Goal: Task Accomplishment & Management: Manage account settings

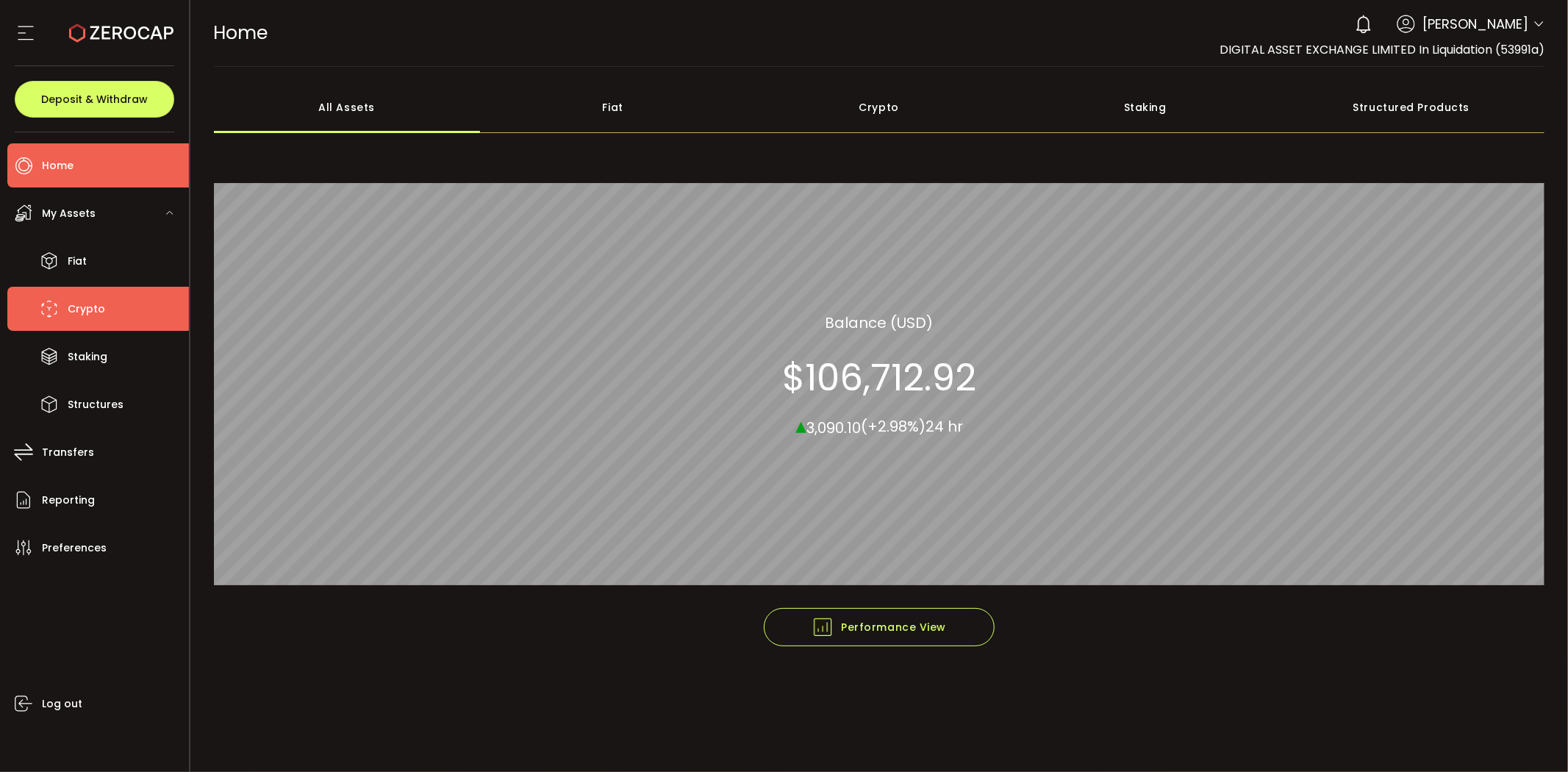
click at [82, 315] on span "Crypto" at bounding box center [86, 309] width 38 height 22
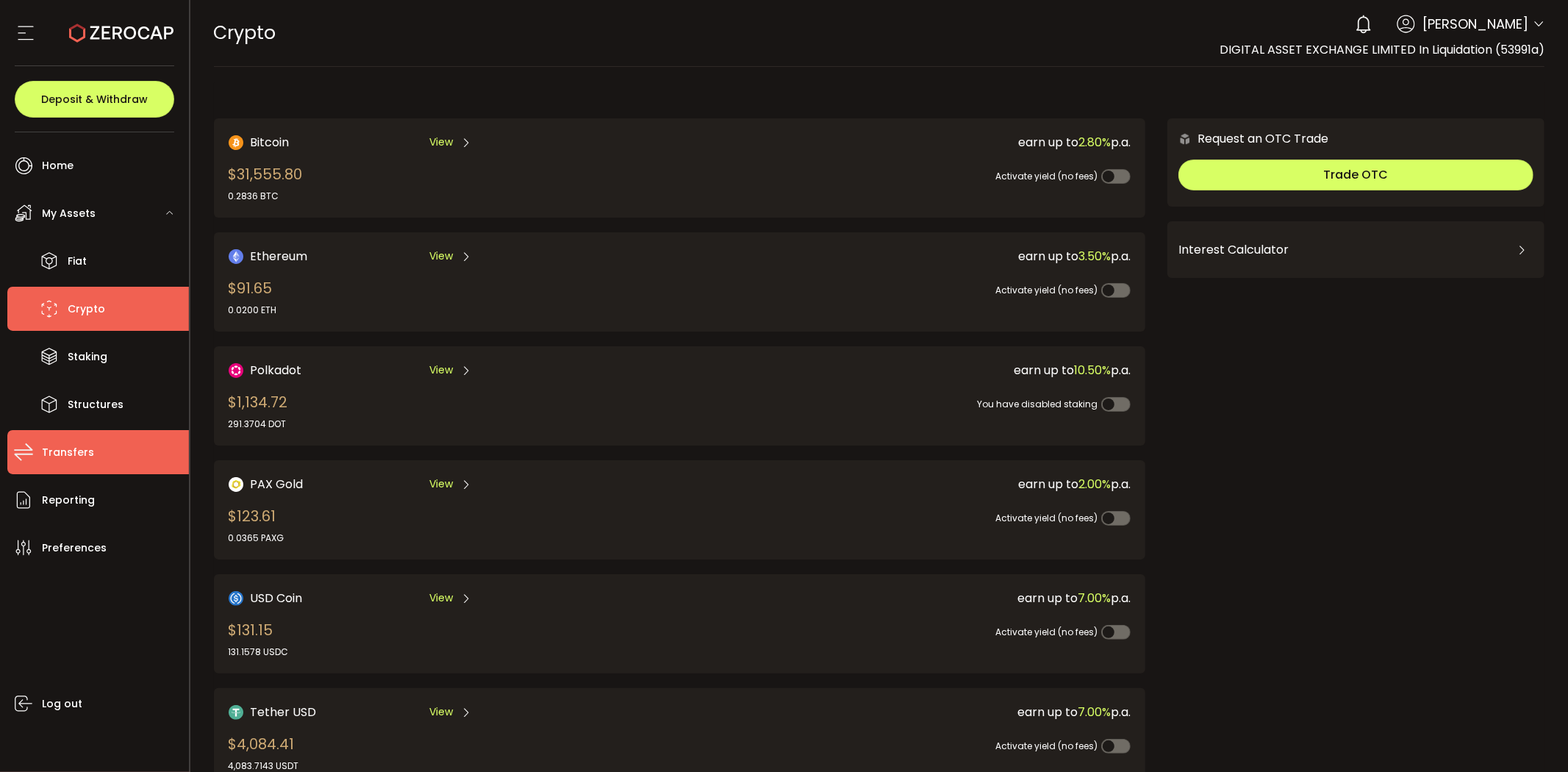
click at [81, 448] on span "Transfers" at bounding box center [67, 452] width 52 height 22
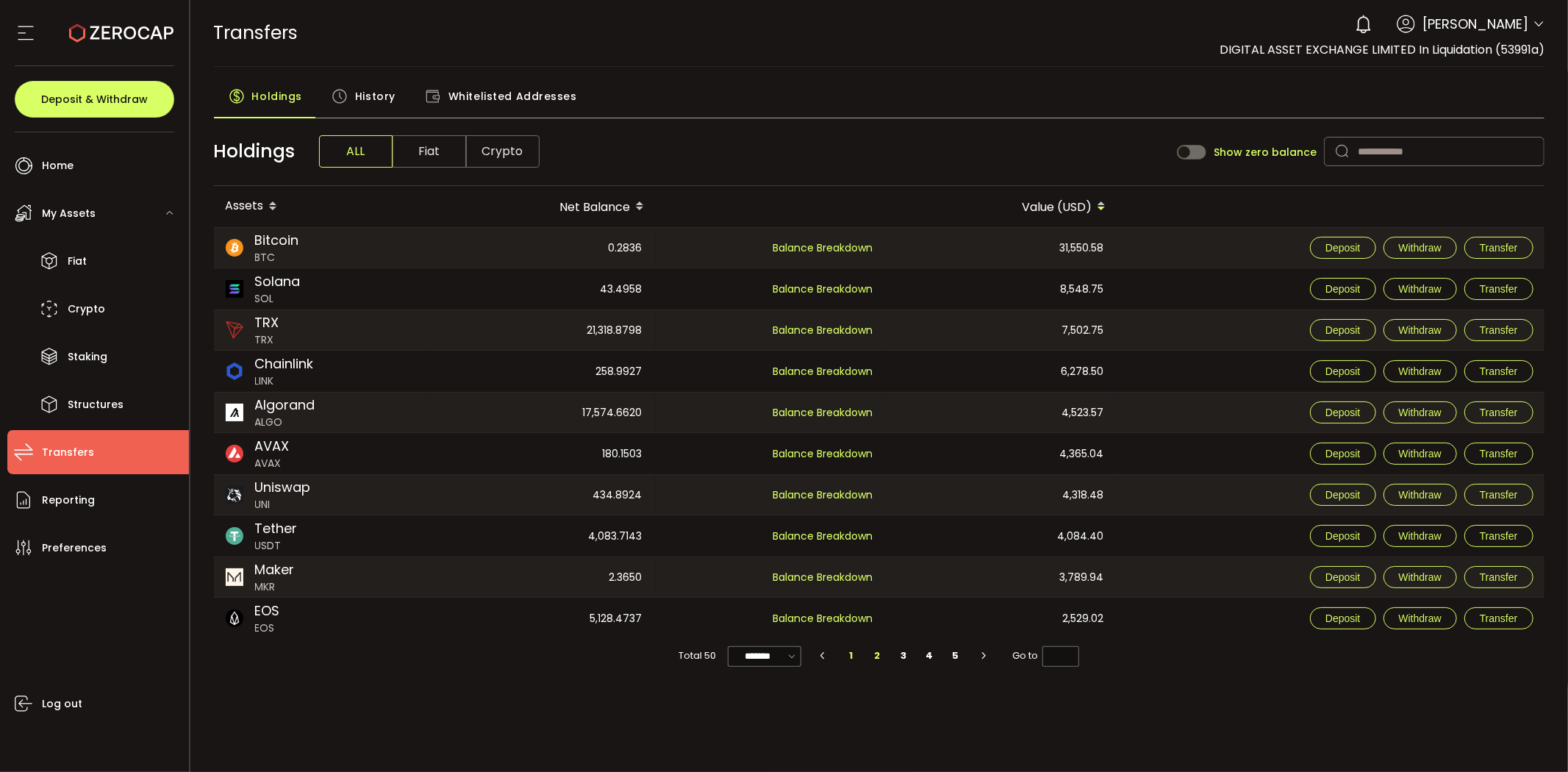
click at [869, 656] on li "2" at bounding box center [877, 656] width 26 height 21
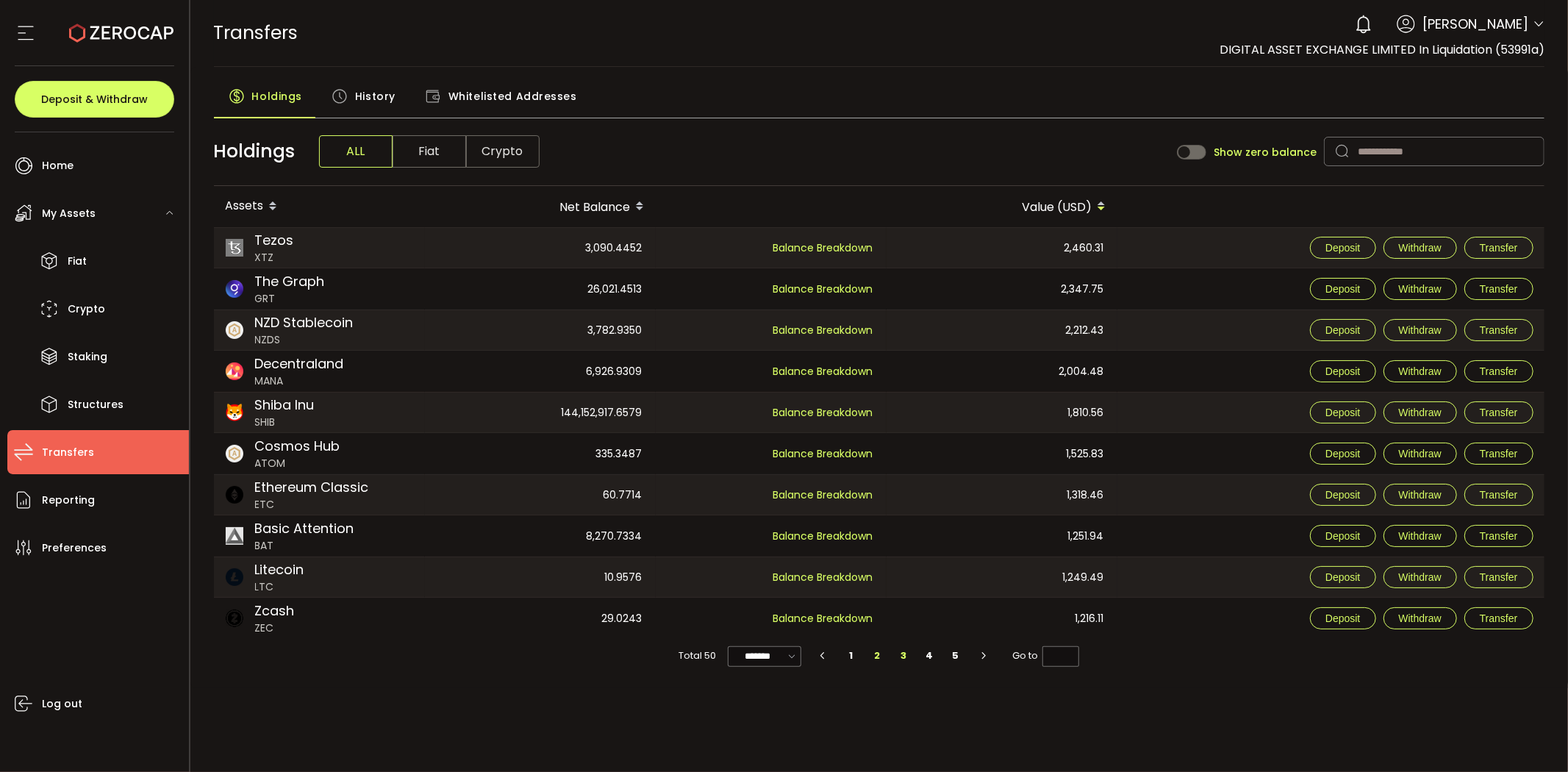
click at [899, 659] on li "3" at bounding box center [903, 656] width 26 height 21
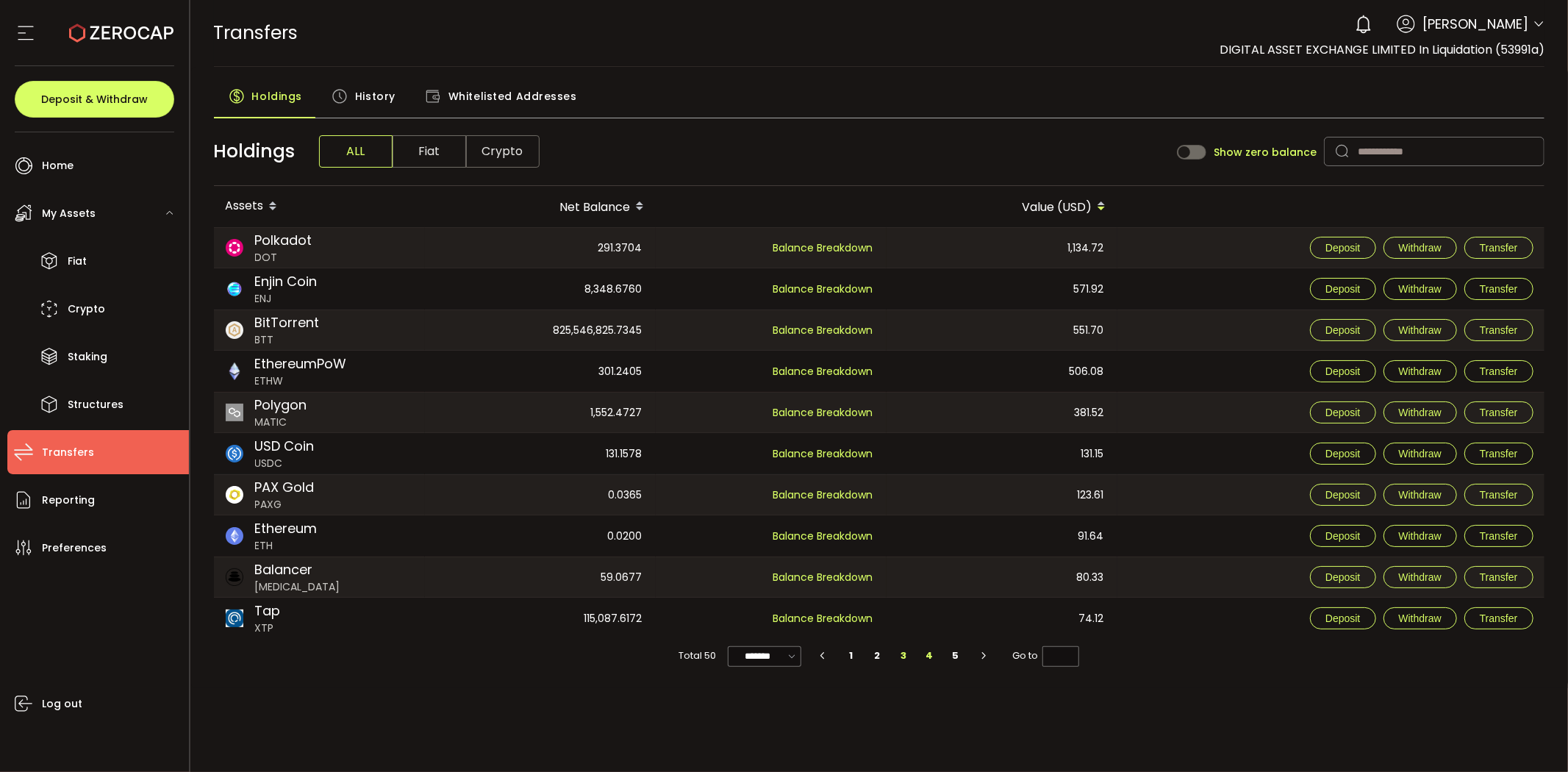
click at [928, 659] on li "4" at bounding box center [930, 656] width 26 height 21
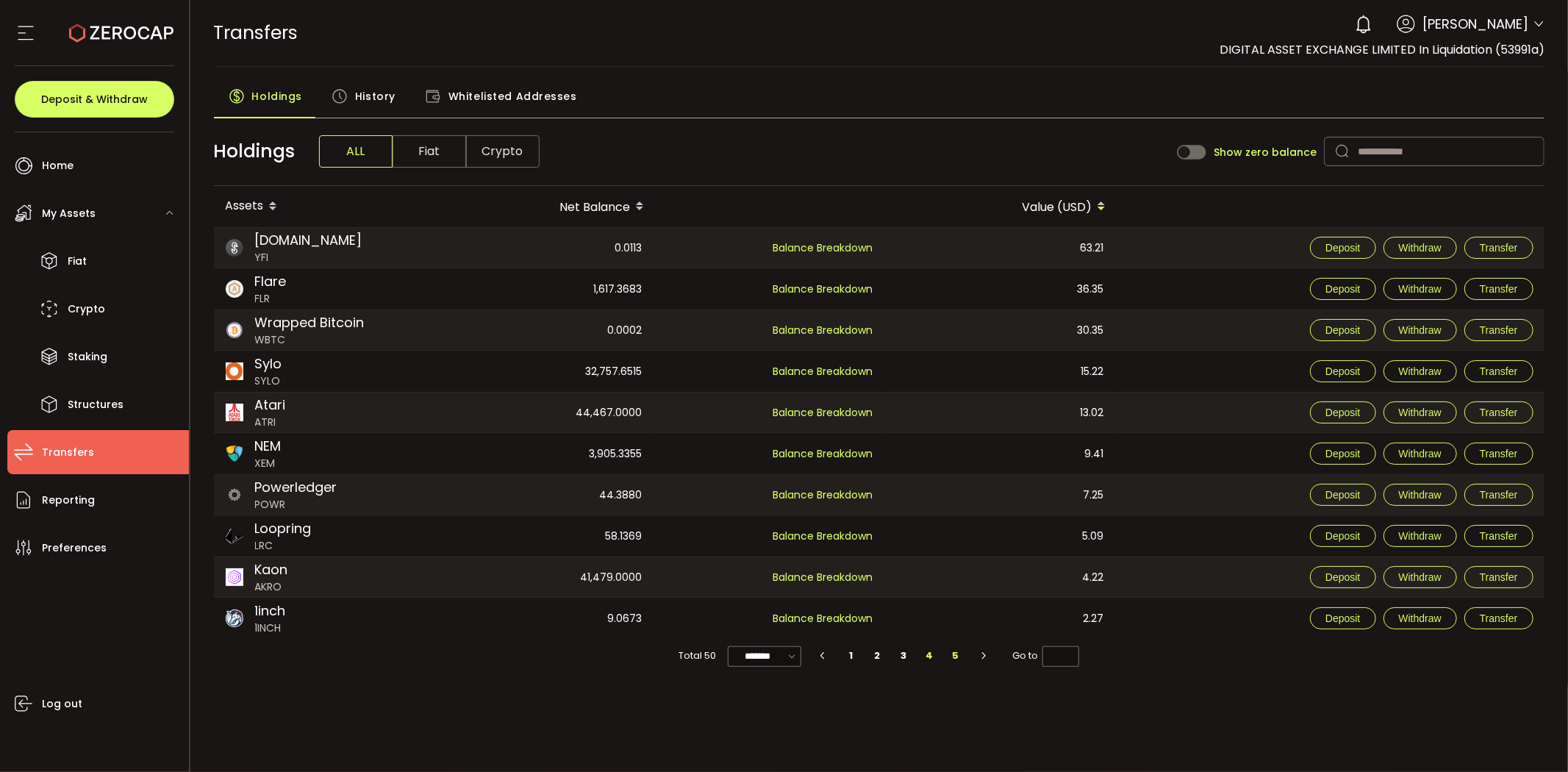
click at [960, 660] on li "5" at bounding box center [956, 656] width 26 height 21
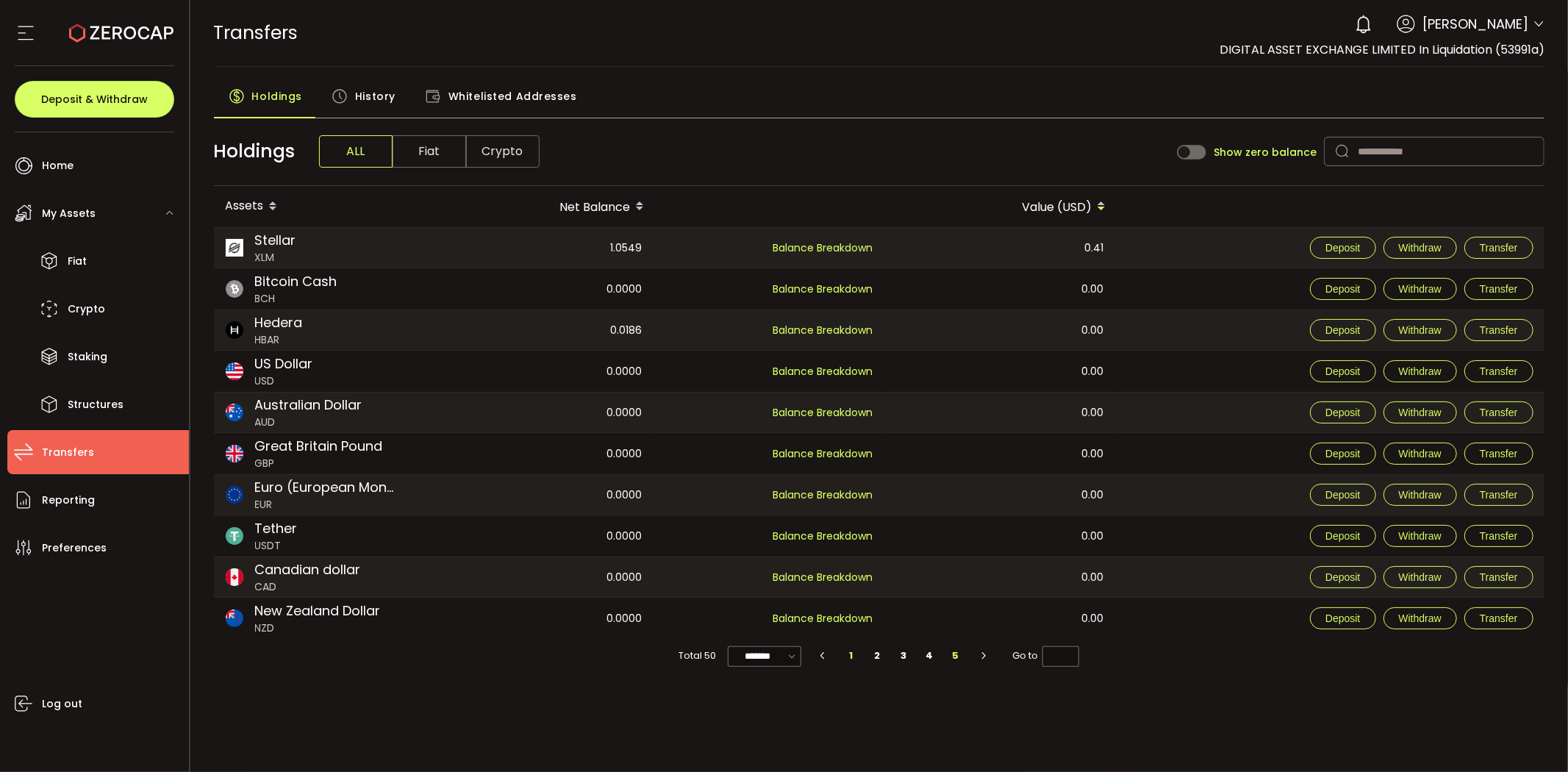
click at [850, 654] on li "1" at bounding box center [851, 656] width 26 height 21
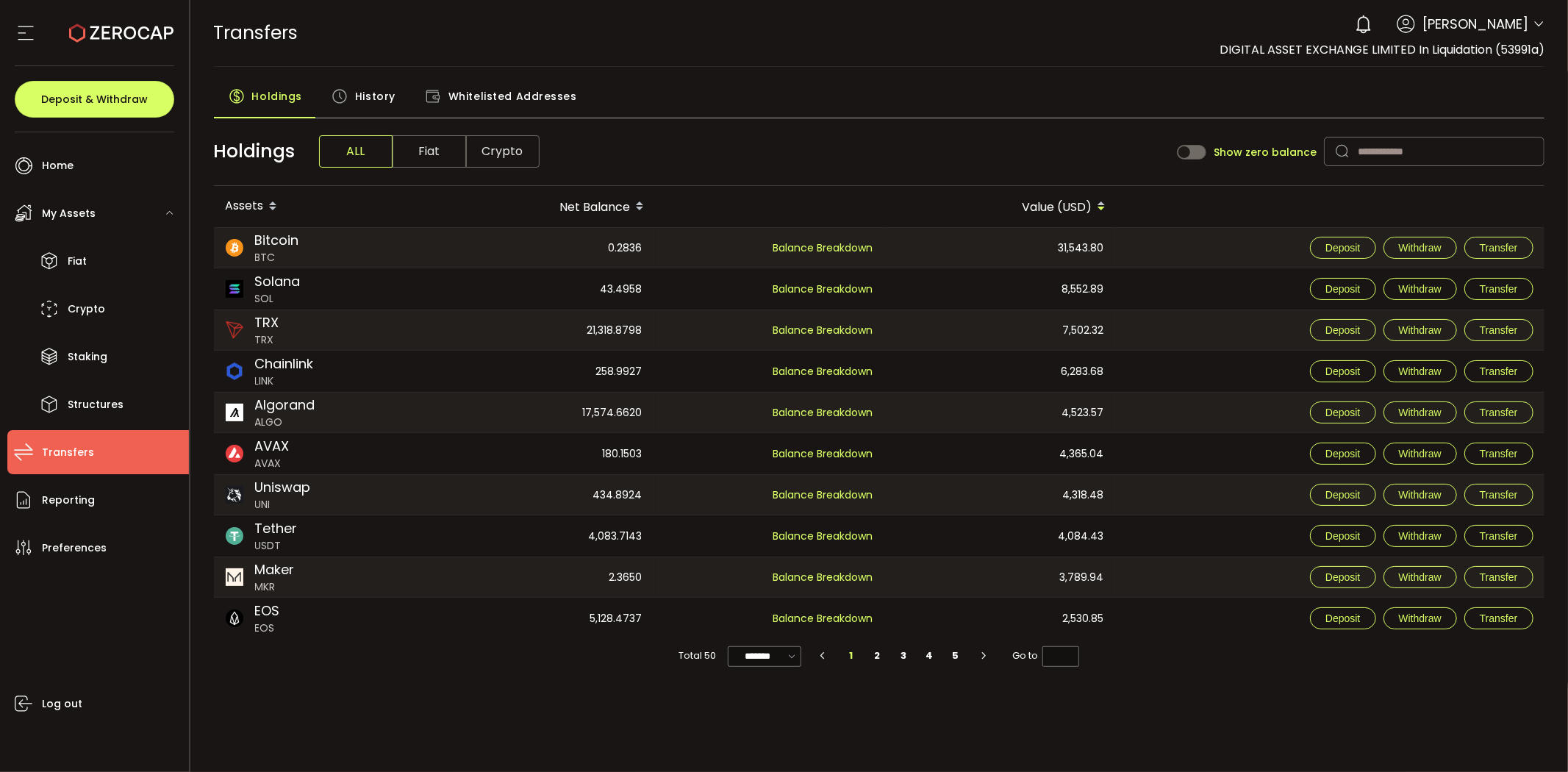
click at [825, 135] on div "Holdings ALL Fiat Crypto Show zero balance" at bounding box center [879, 152] width 1332 height 68
click at [480, 694] on div "PDF is being processed and will download to your computer TRANSFERS Buy Power $…" at bounding box center [879, 386] width 1378 height 772
click at [878, 657] on li "2" at bounding box center [877, 656] width 26 height 21
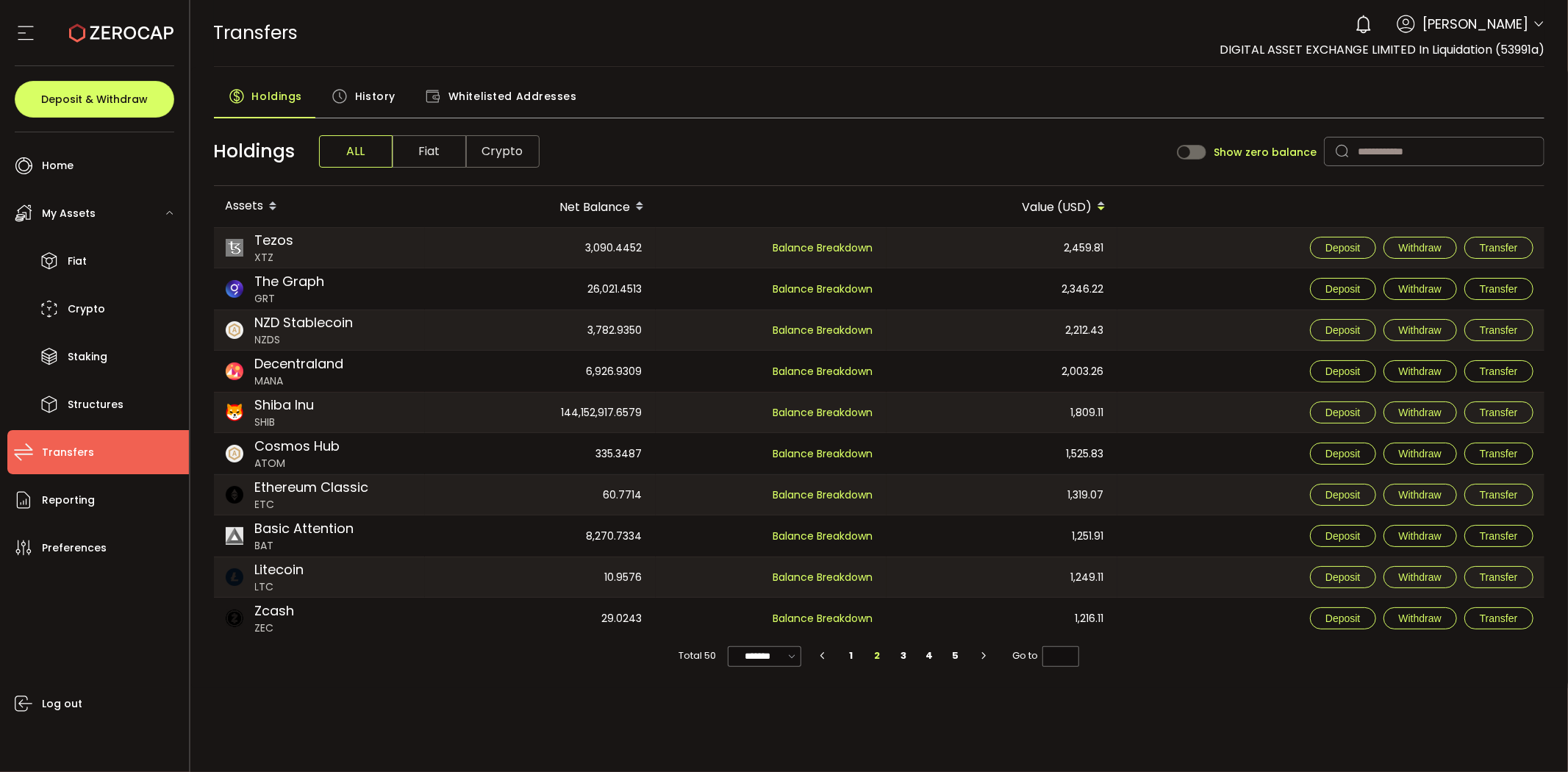
click at [305, 359] on span "Decentraland" at bounding box center [299, 363] width 89 height 20
click at [855, 654] on li "1" at bounding box center [851, 656] width 26 height 21
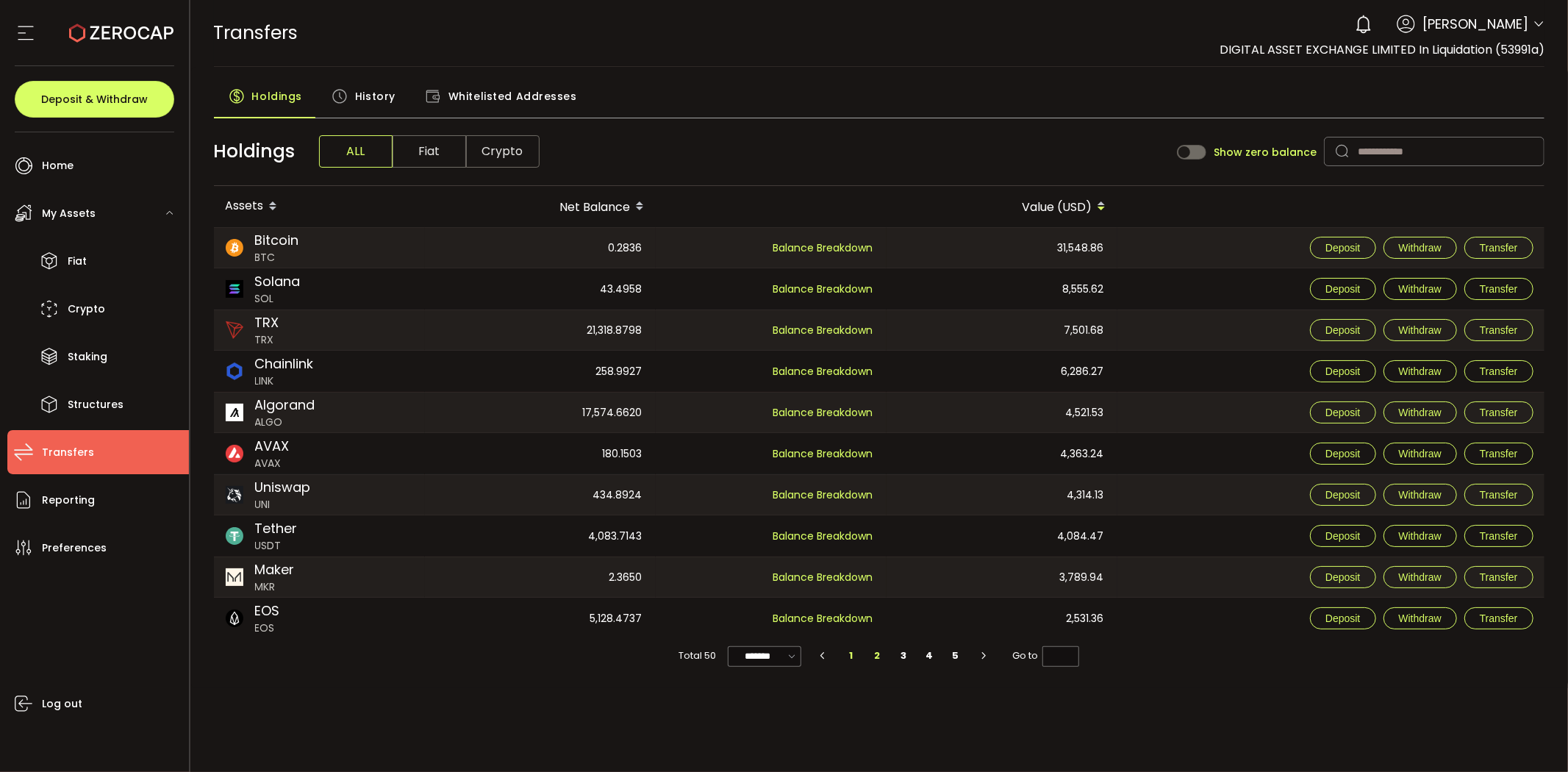
click at [875, 657] on li "2" at bounding box center [877, 656] width 26 height 21
type input "*"
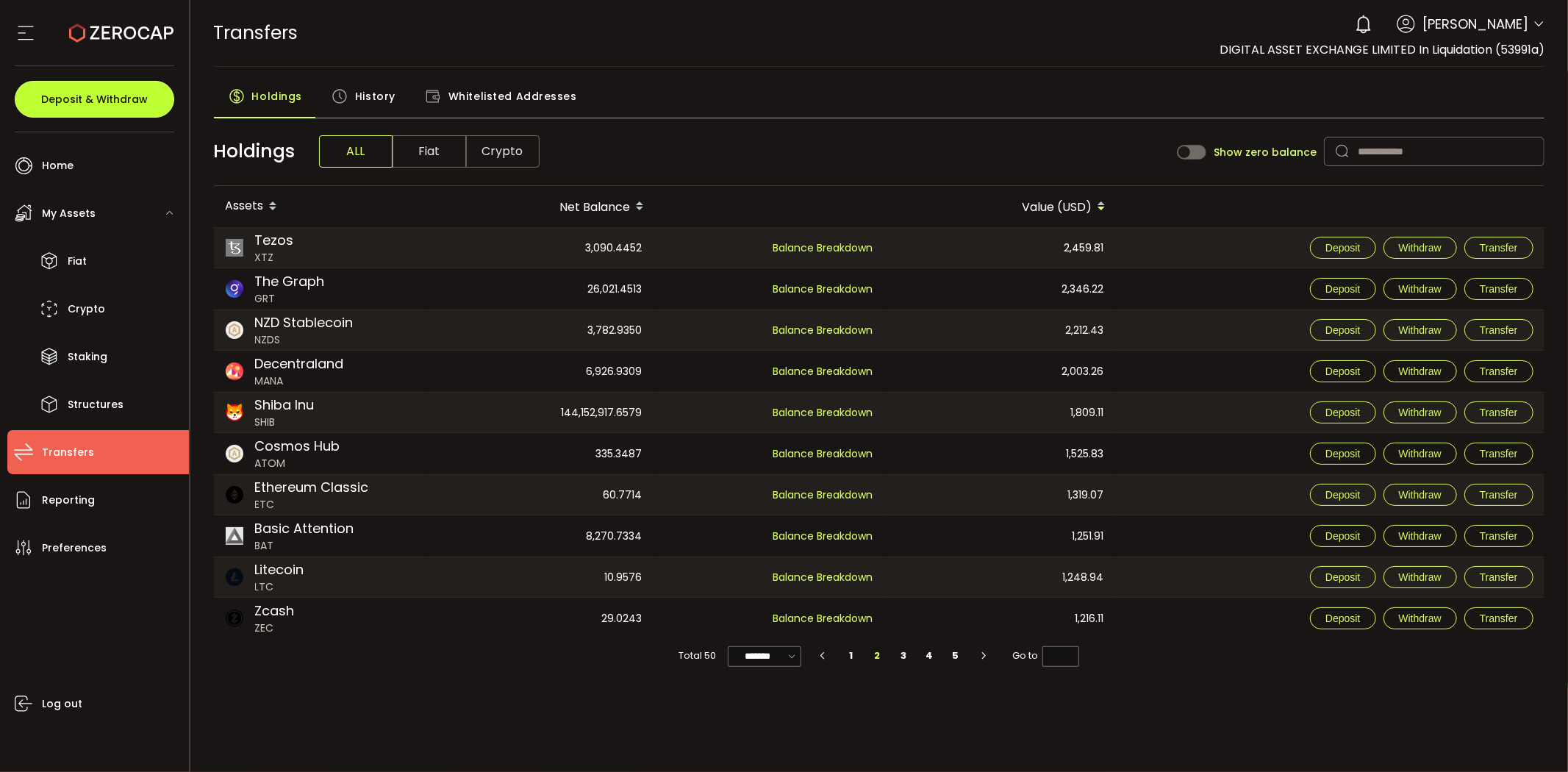
click at [127, 102] on span "Deposit & Withdraw" at bounding box center [94, 99] width 107 height 10
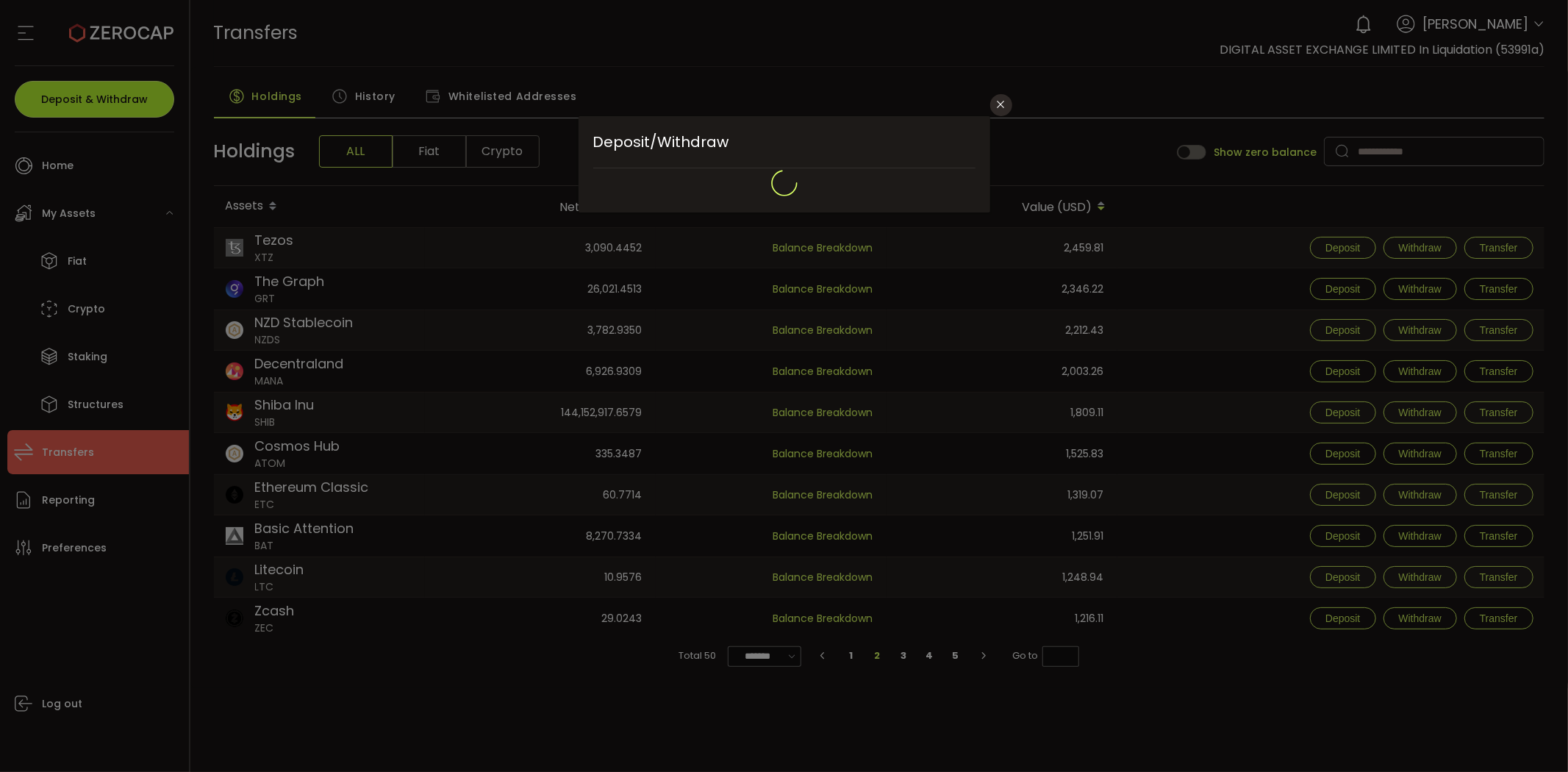
type input "**********"
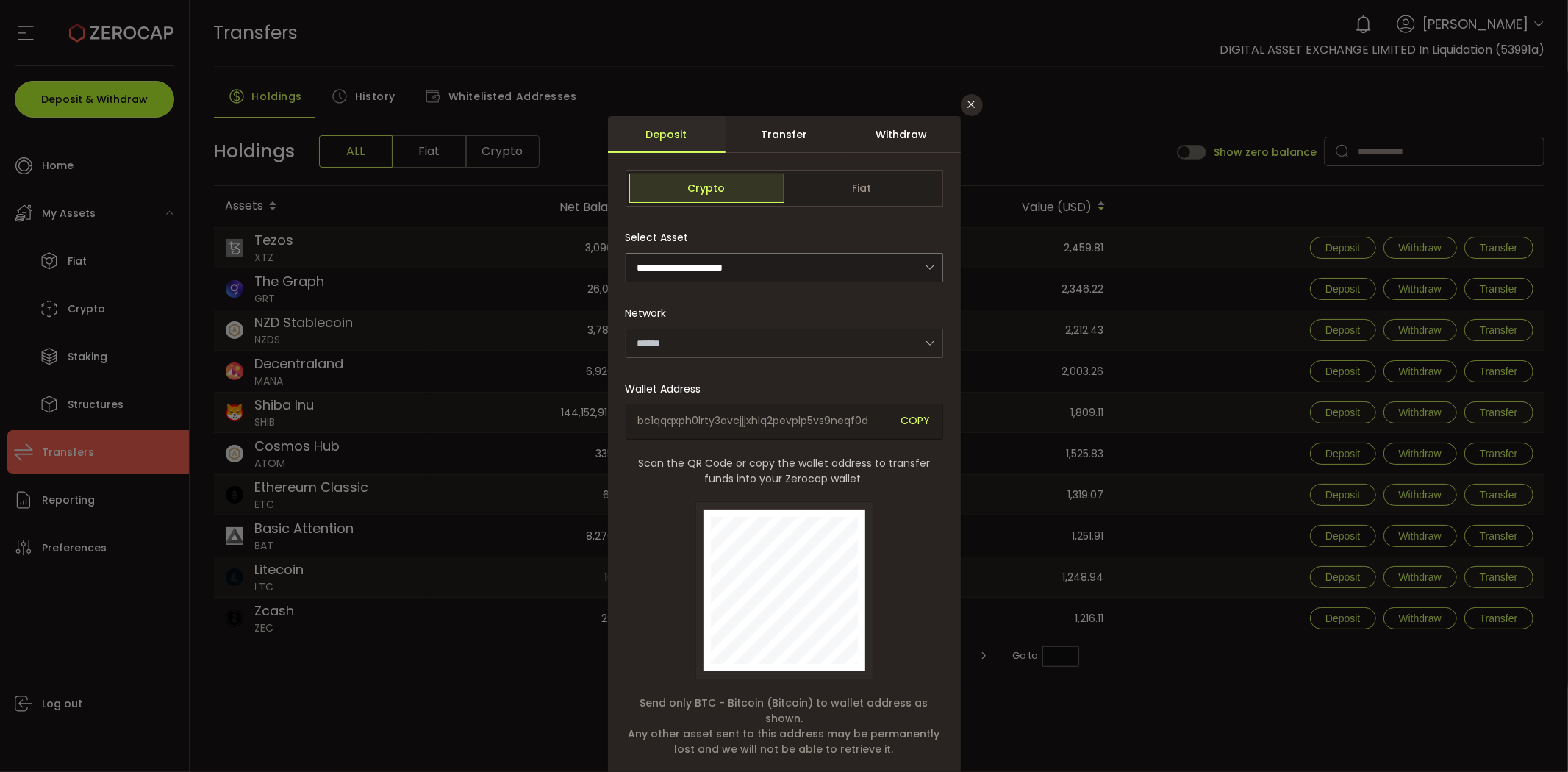
type input "*******"
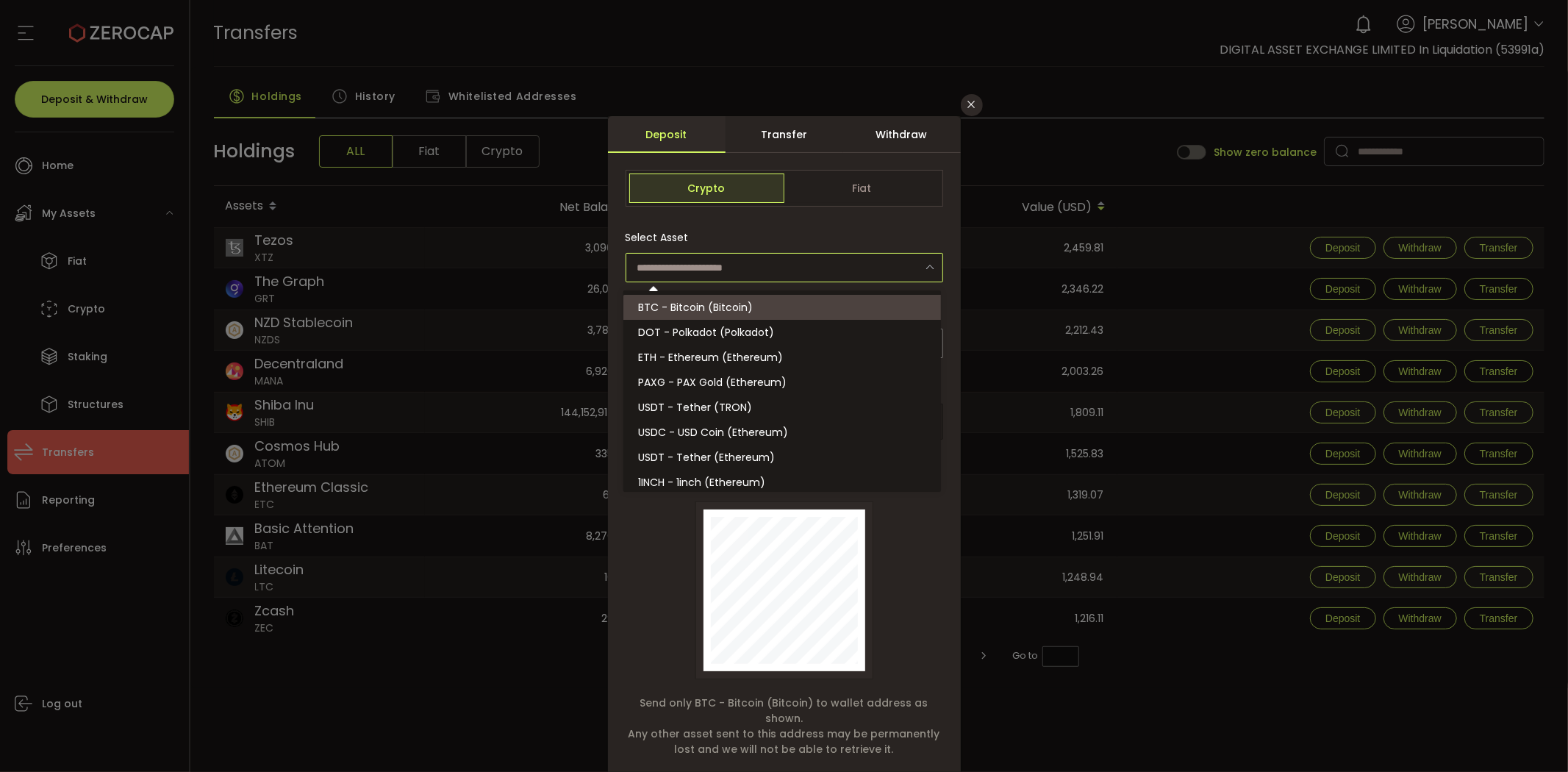
click at [768, 261] on input "dialog" at bounding box center [784, 267] width 317 height 30
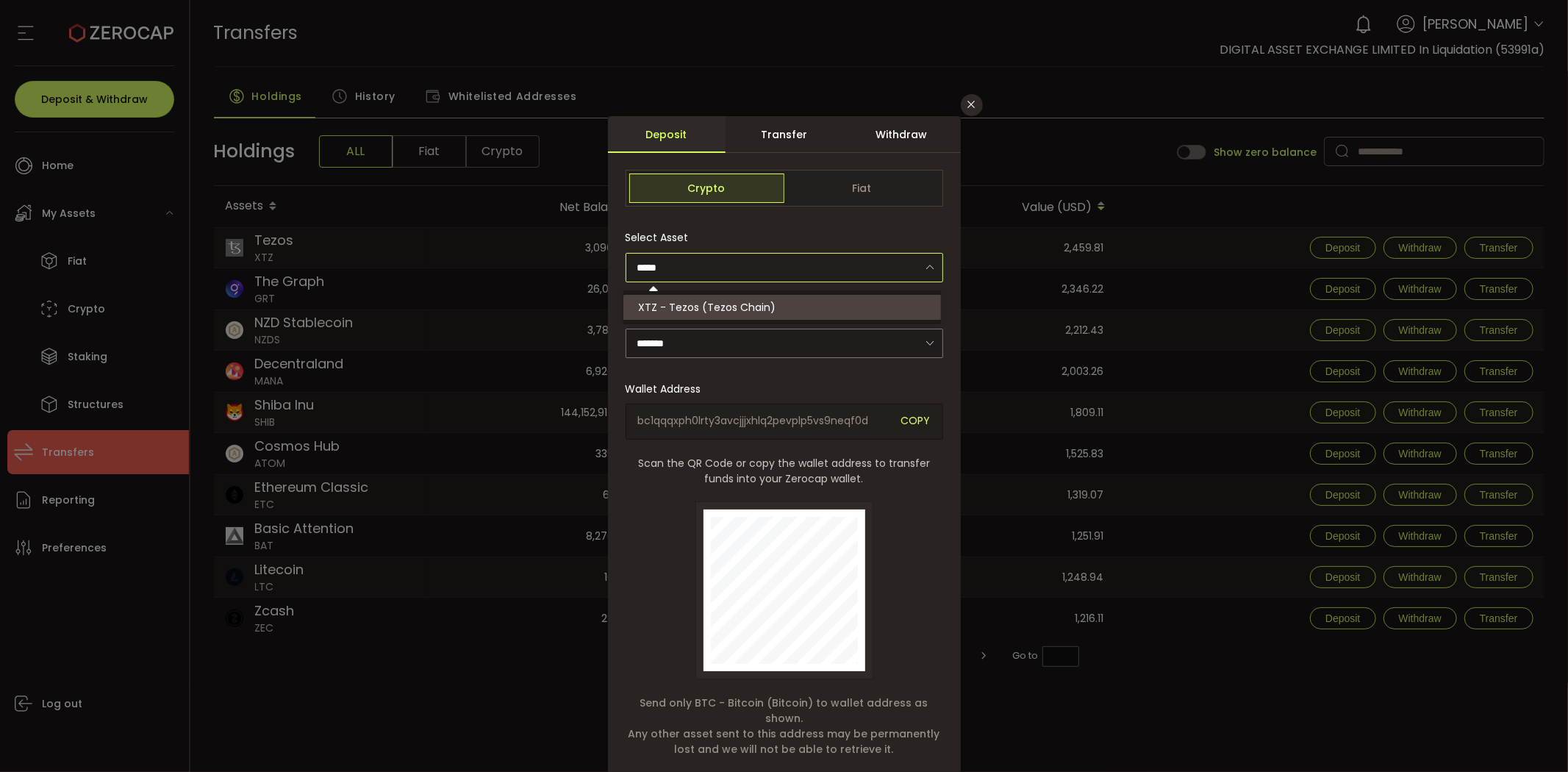
type input "**********"
click at [767, 259] on input "dialog" at bounding box center [784, 267] width 317 height 30
type input "*"
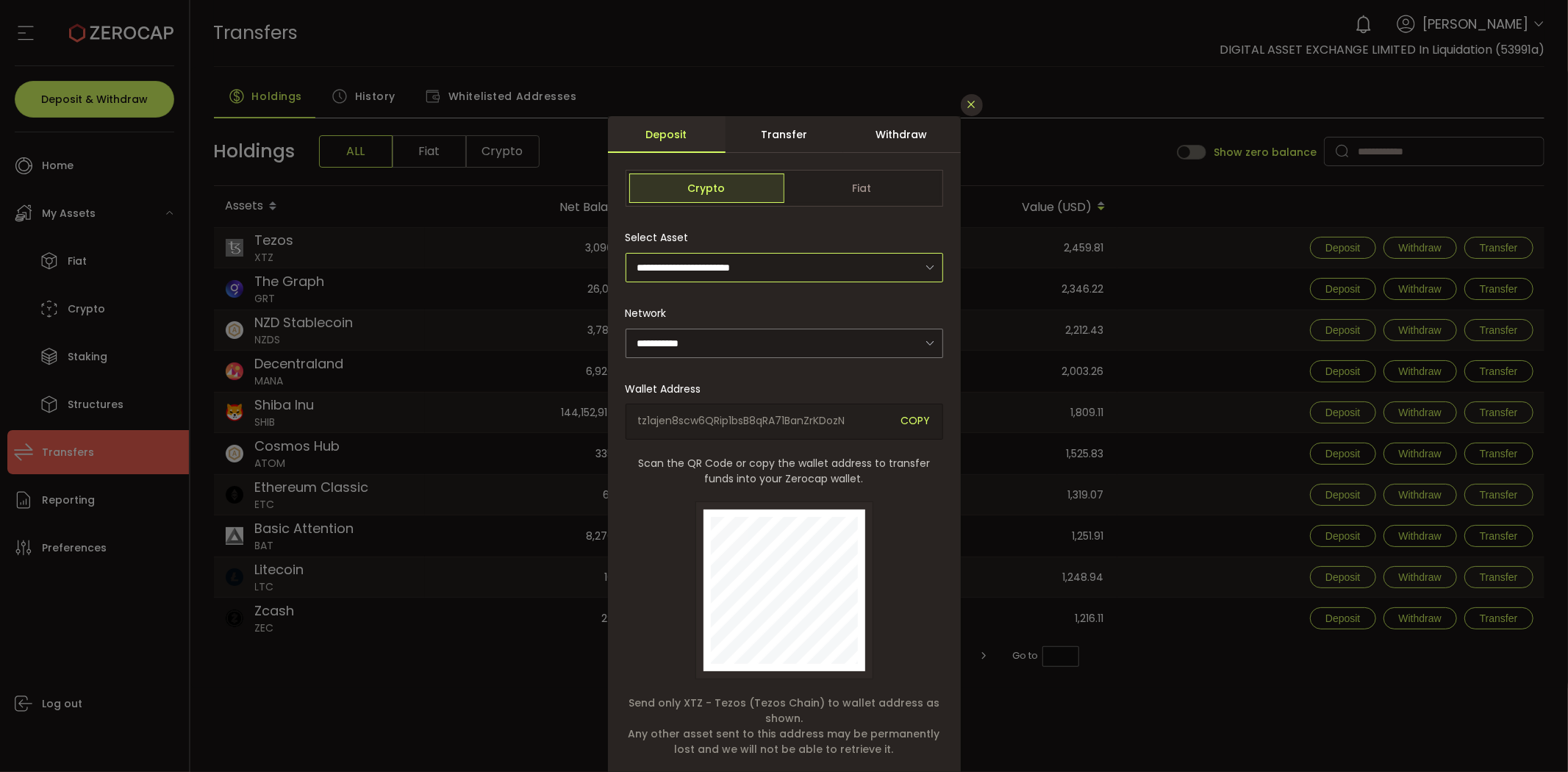
type input "**********"
click at [966, 106] on icon "Close" at bounding box center [972, 104] width 12 height 12
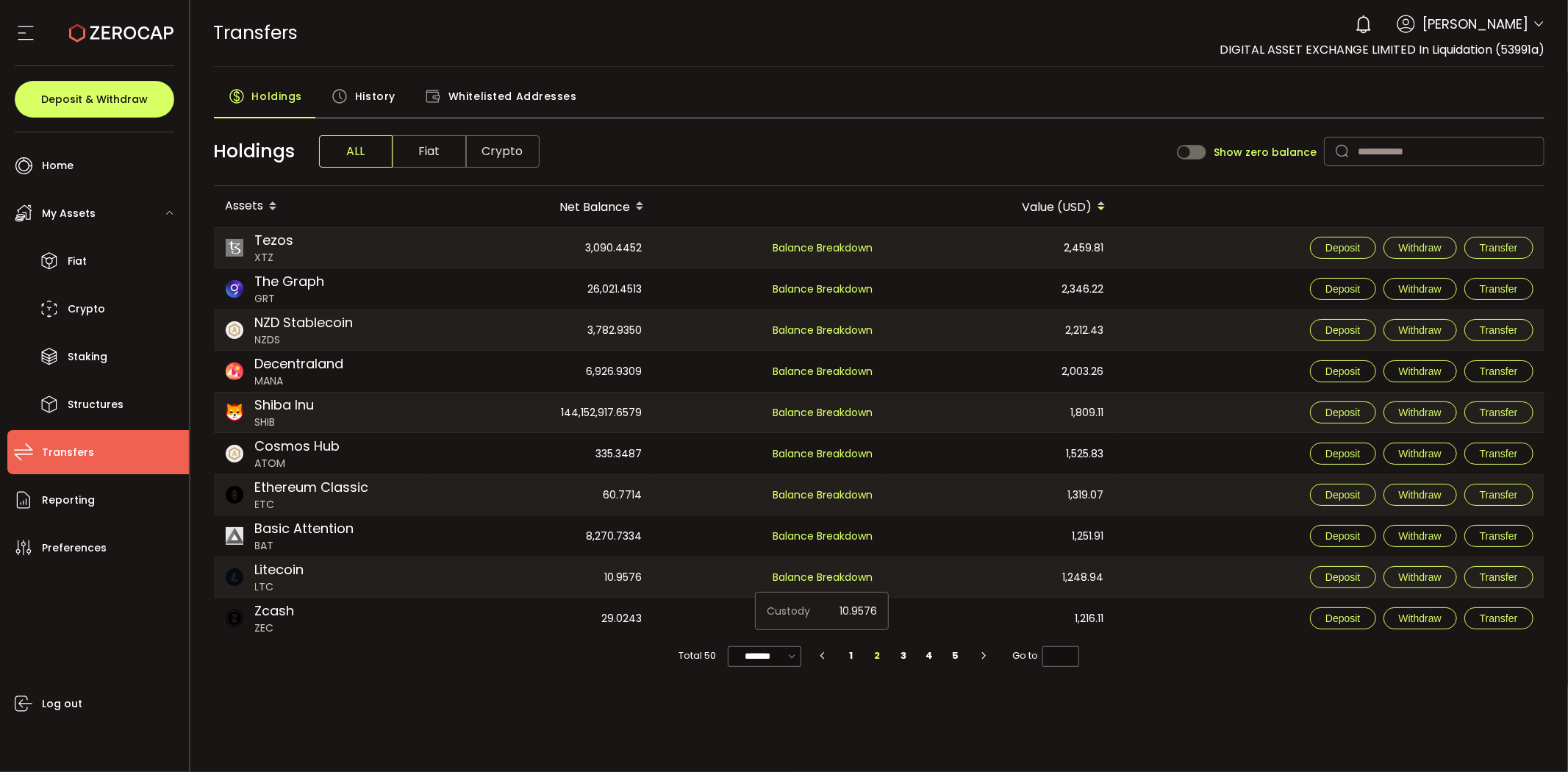
drag, startPoint x: 944, startPoint y: 475, endPoint x: 1020, endPoint y: 406, distance: 102.6
drag, startPoint x: 1020, startPoint y: 406, endPoint x: 899, endPoint y: 651, distance: 273.3
click at [899, 651] on li "3" at bounding box center [903, 656] width 26 height 21
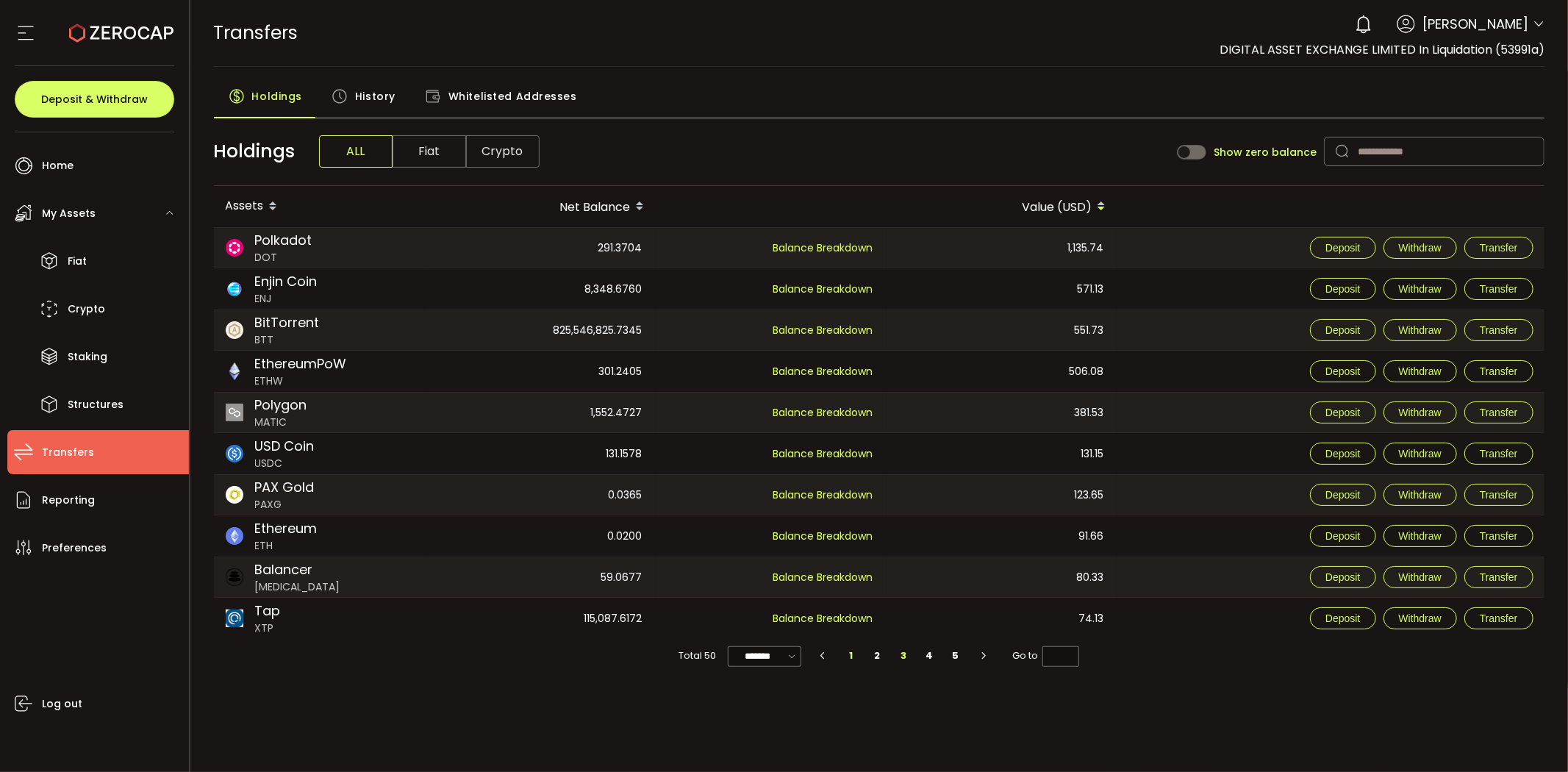
click at [855, 654] on li "1" at bounding box center [851, 656] width 26 height 21
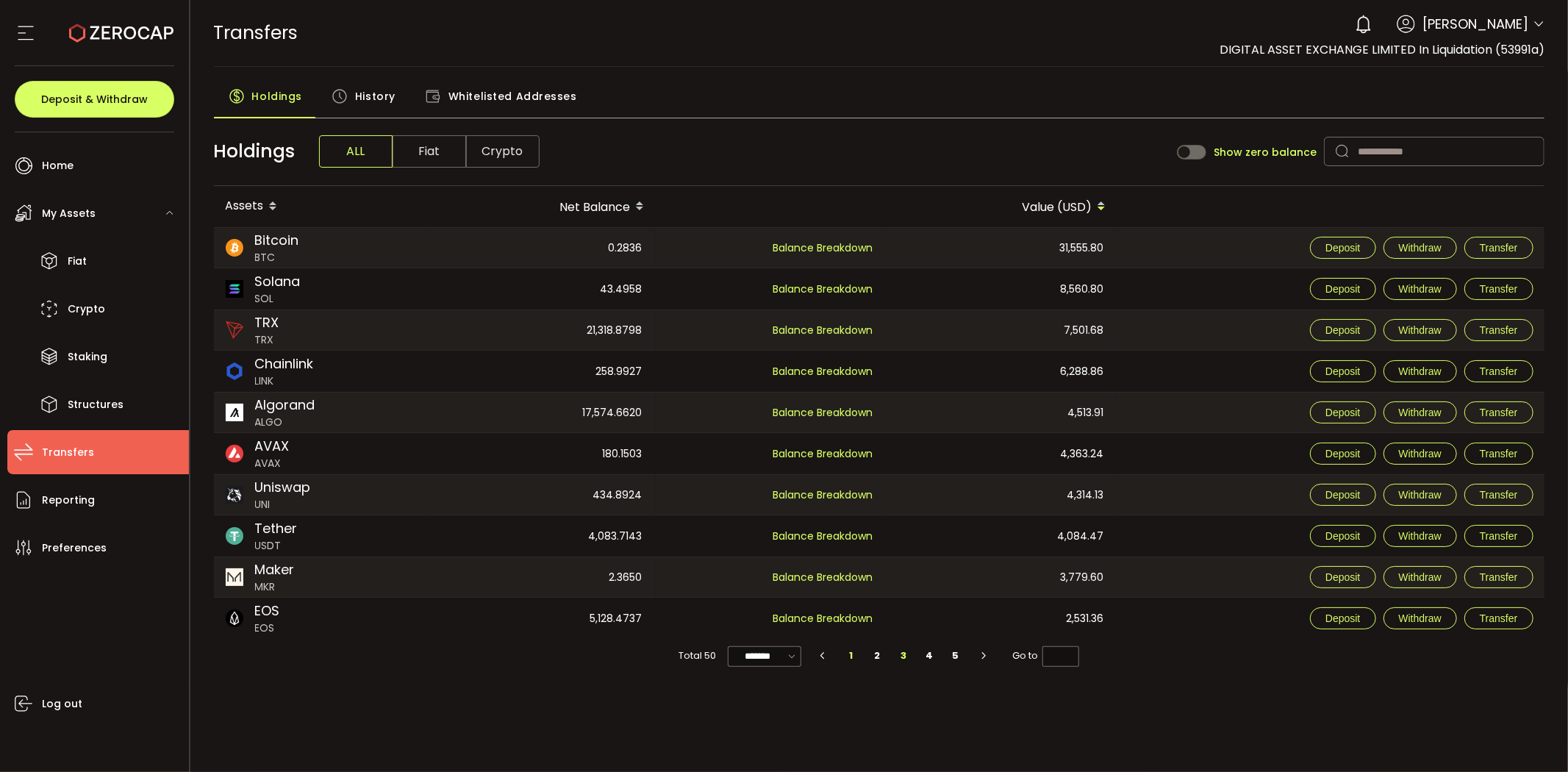
click at [899, 657] on li "3" at bounding box center [903, 656] width 26 height 21
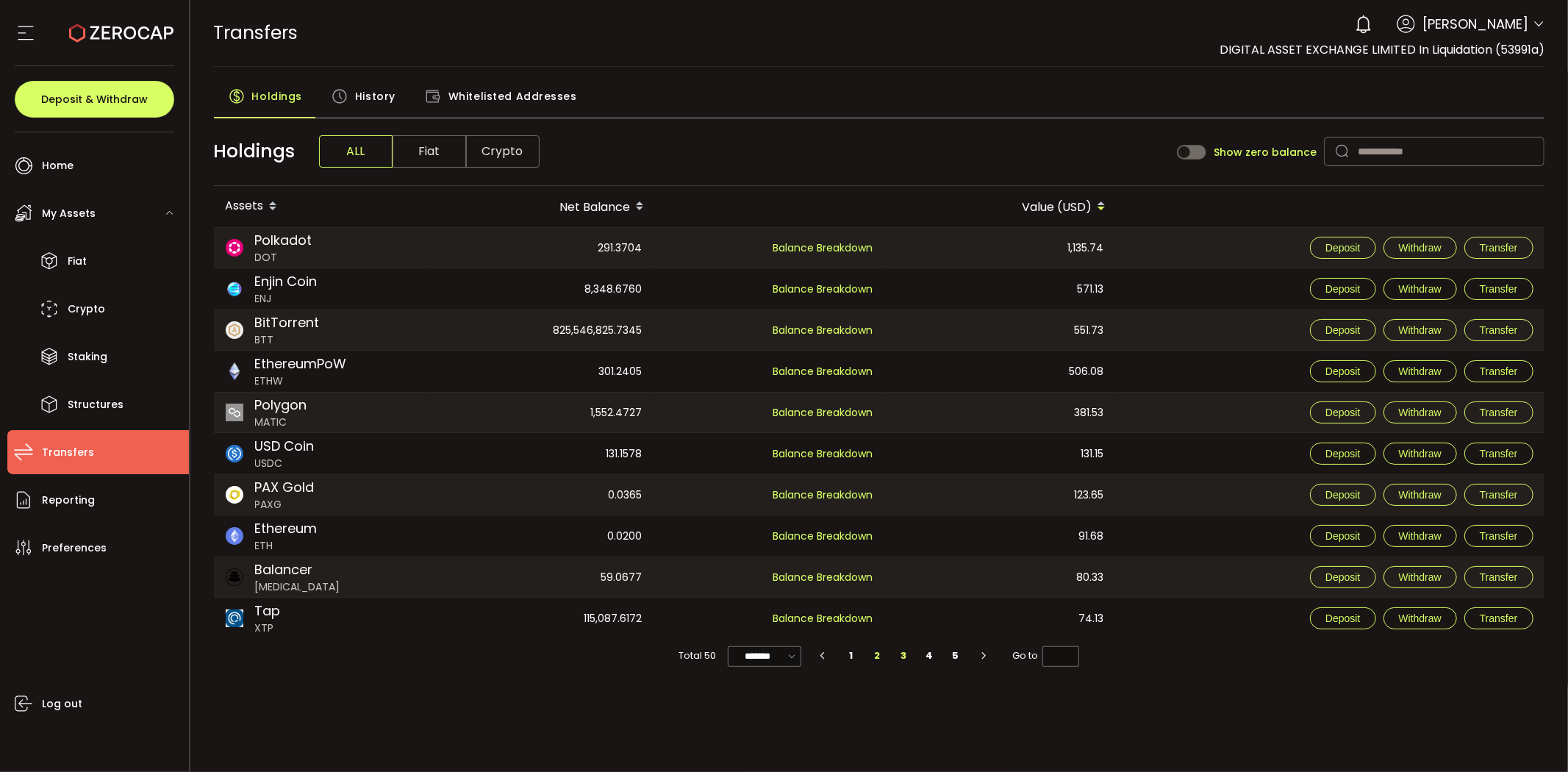
click at [879, 656] on li "2" at bounding box center [877, 656] width 26 height 21
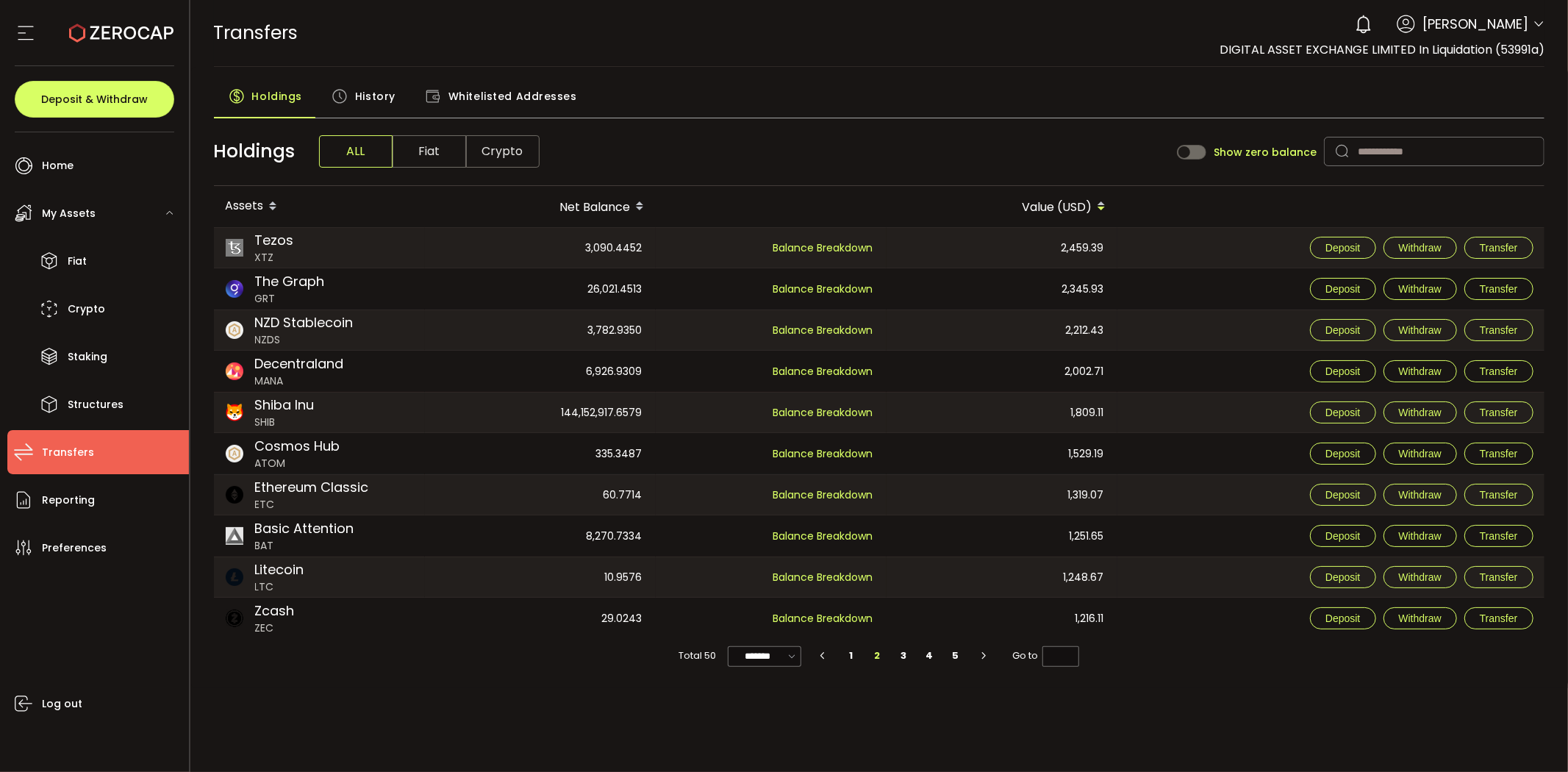
click at [583, 686] on main "Holdings History Whitelisted Addresses Holdings ALL Fiat Crypto Show zero balan…" at bounding box center [879, 377] width 1378 height 621
click at [964, 703] on div "PDF is being processed and will download to your computer TRANSFERS Buy Power $…" at bounding box center [879, 386] width 1378 height 772
click at [908, 657] on li "3" at bounding box center [903, 656] width 26 height 21
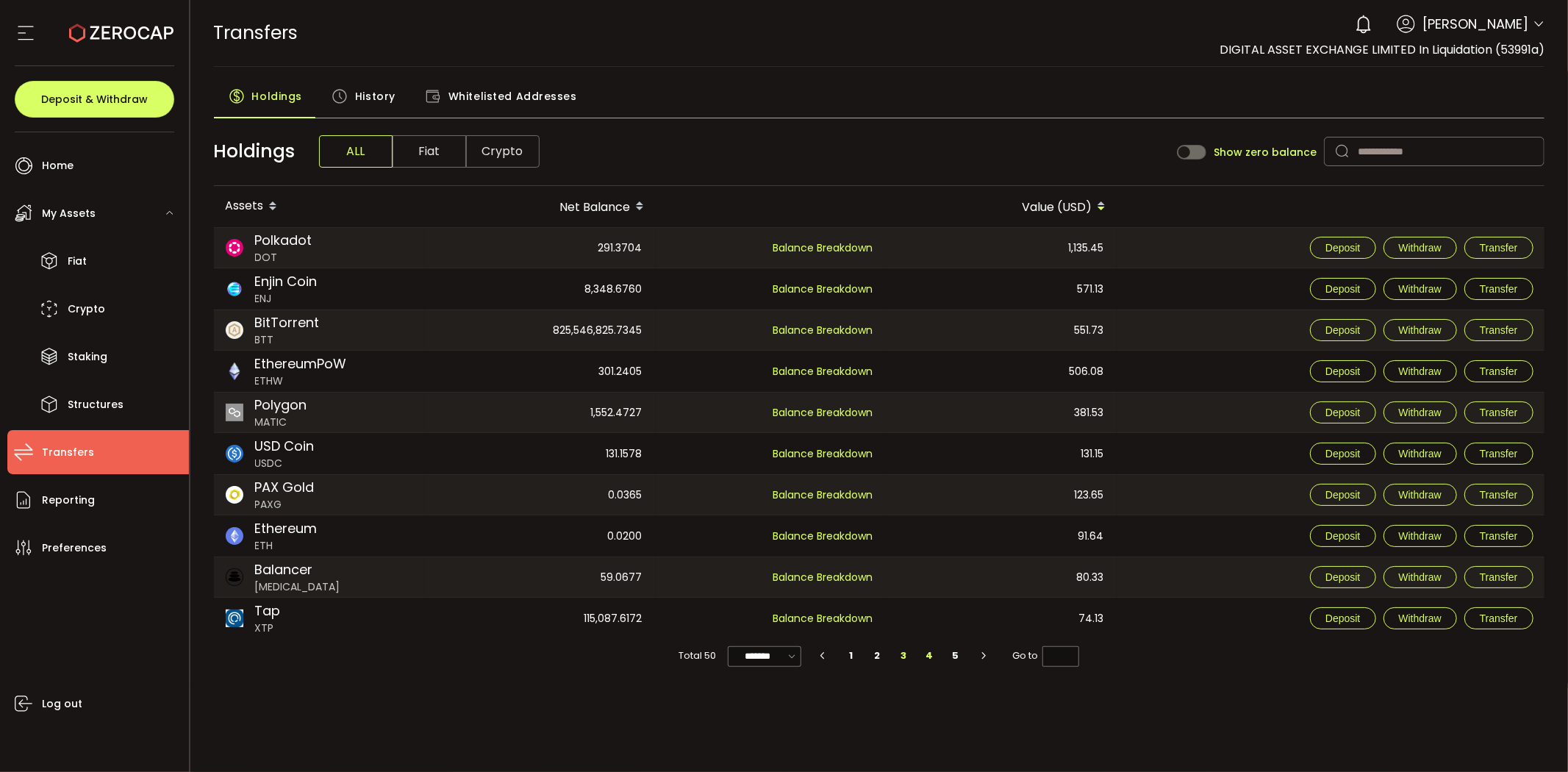
click at [935, 658] on li "4" at bounding box center [930, 656] width 26 height 21
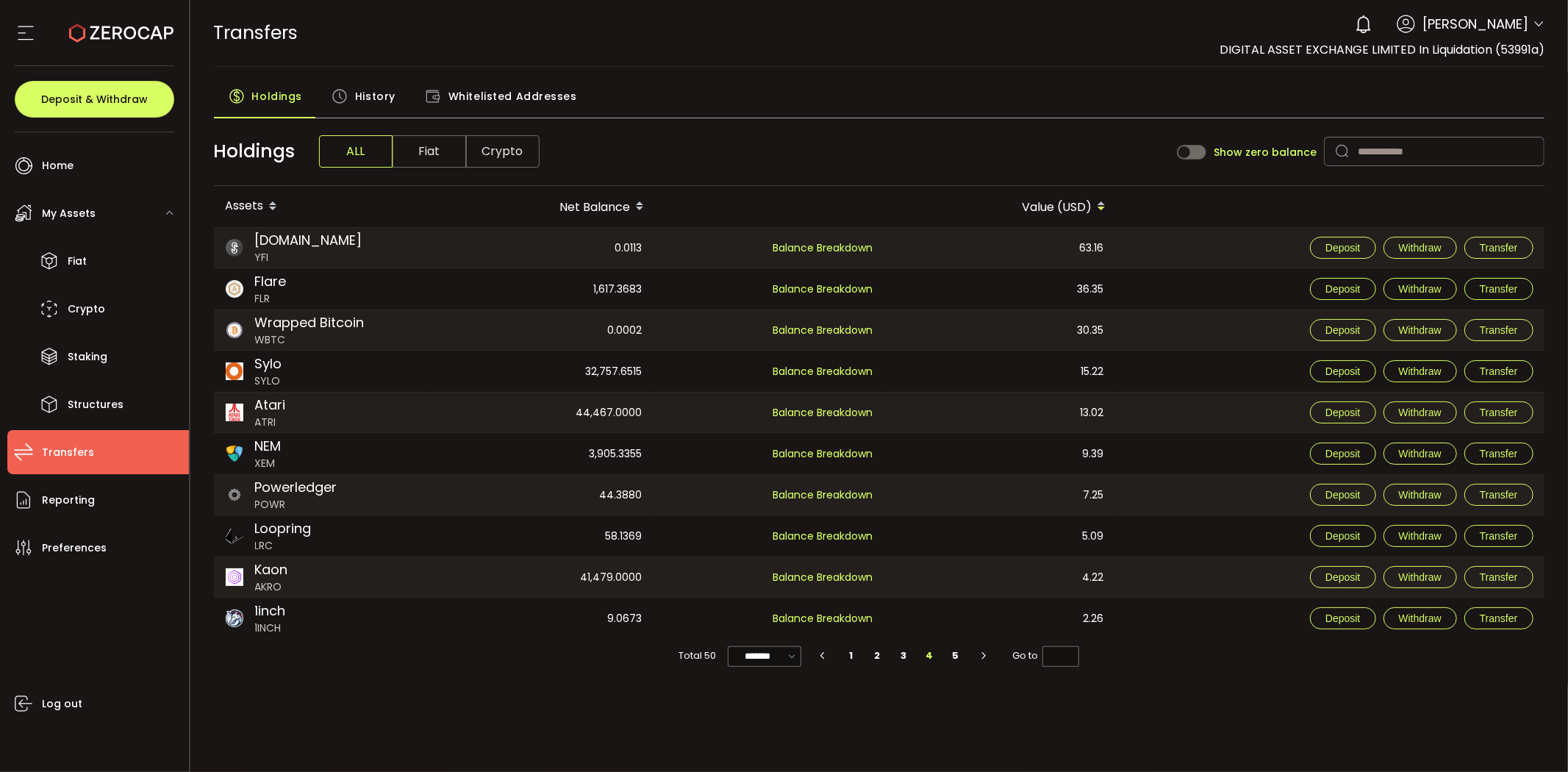
click at [1068, 480] on div "7.25" at bounding box center [1001, 495] width 229 height 40
drag, startPoint x: 1068, startPoint y: 456, endPoint x: 1157, endPoint y: 453, distance: 89.1
click at [1157, 453] on tr "NEM XEM 3,905.3355 Custody 3,905.3355 Balance Breakdown 9.39 Deposit Withdraw T…" at bounding box center [879, 453] width 1332 height 41
click at [509, 388] on div "32,757.6515" at bounding box center [540, 370] width 229 height 41
click at [968, 691] on div "PDF is being processed and will download to your computer TRANSFERS Buy Power $…" at bounding box center [879, 386] width 1378 height 772
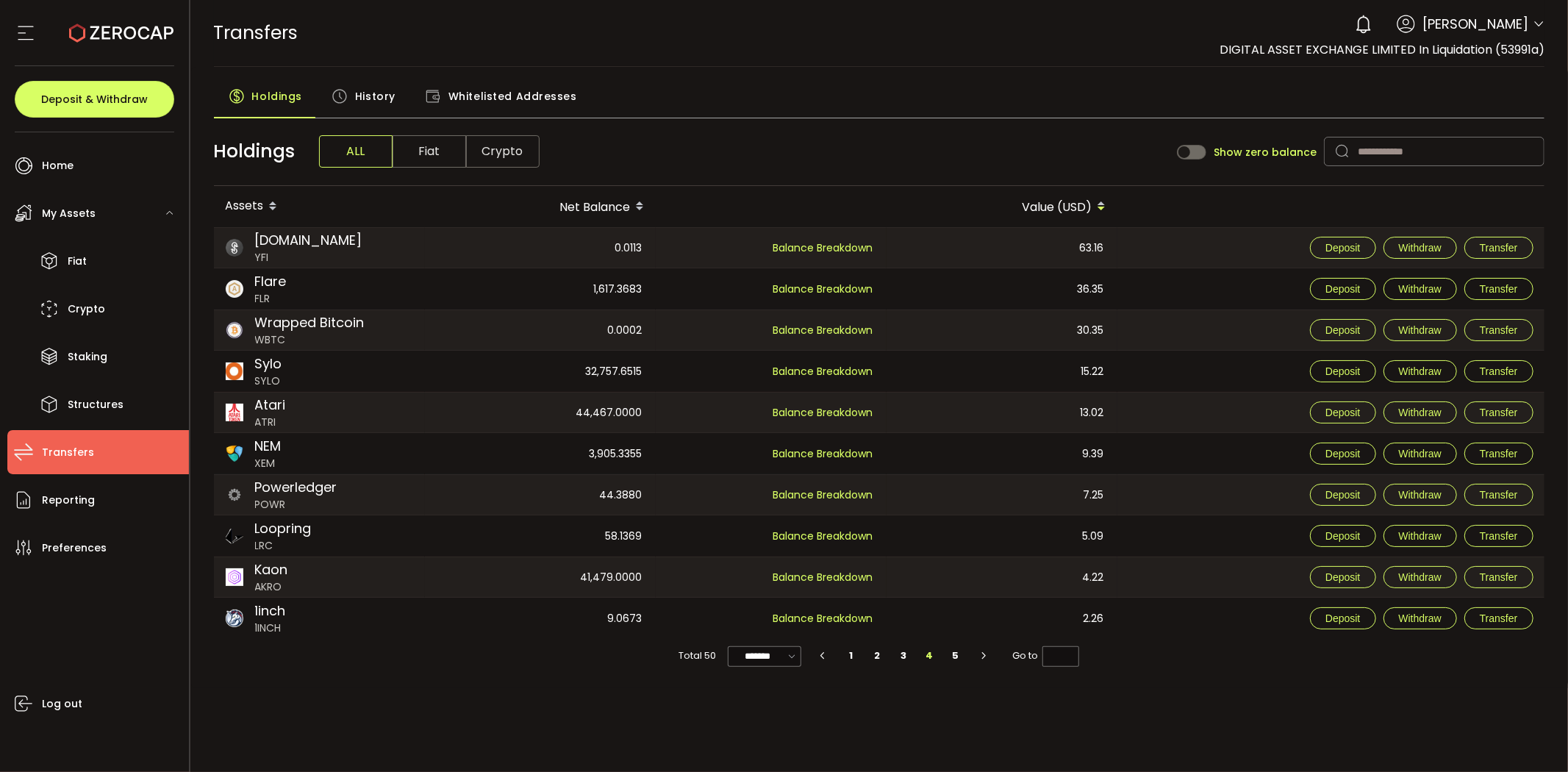
click at [973, 657] on button "button" at bounding box center [982, 656] width 26 height 21
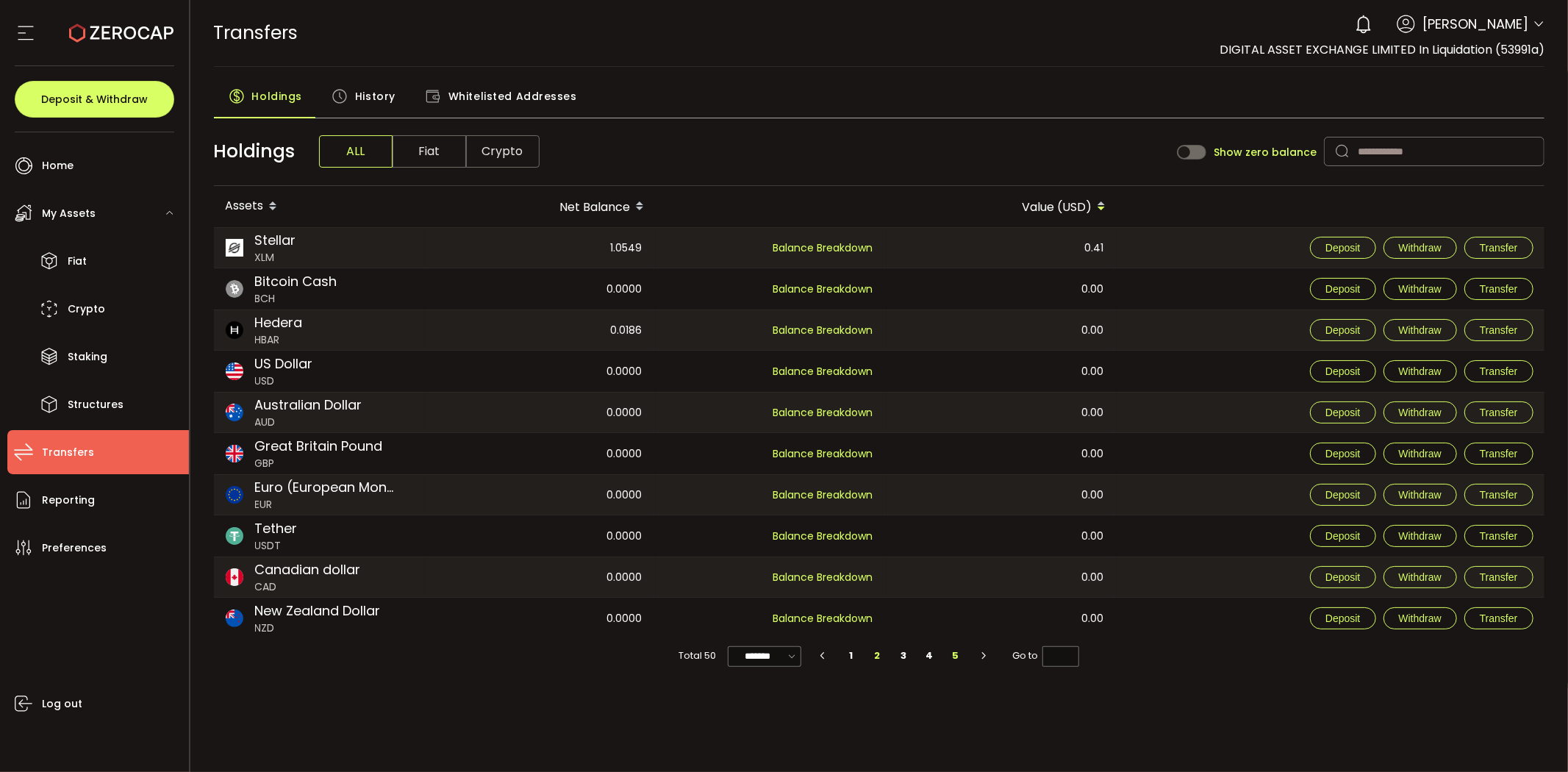
click at [873, 659] on li "2" at bounding box center [877, 656] width 26 height 21
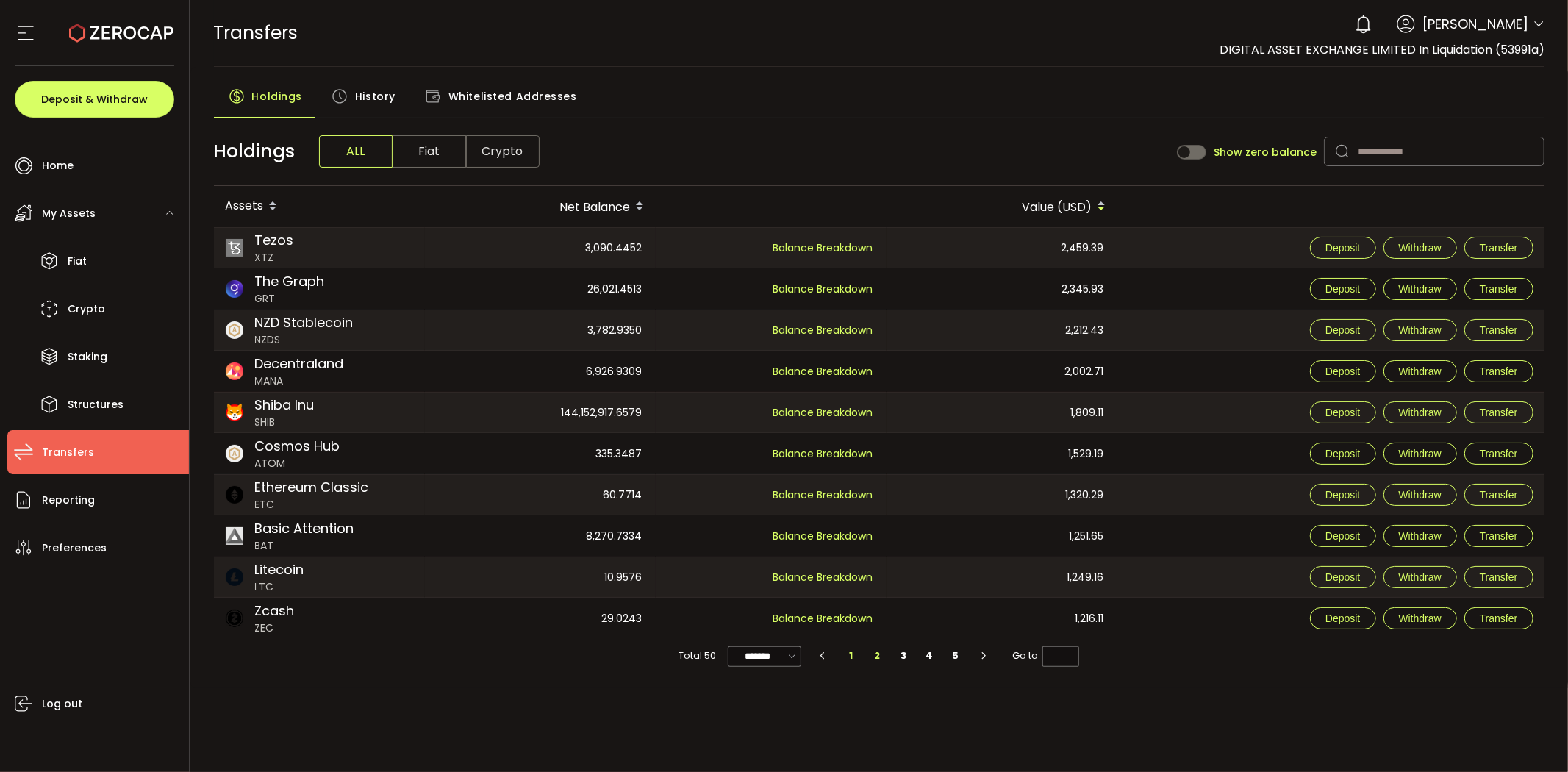
click at [843, 665] on li "1" at bounding box center [851, 656] width 26 height 21
type input "*"
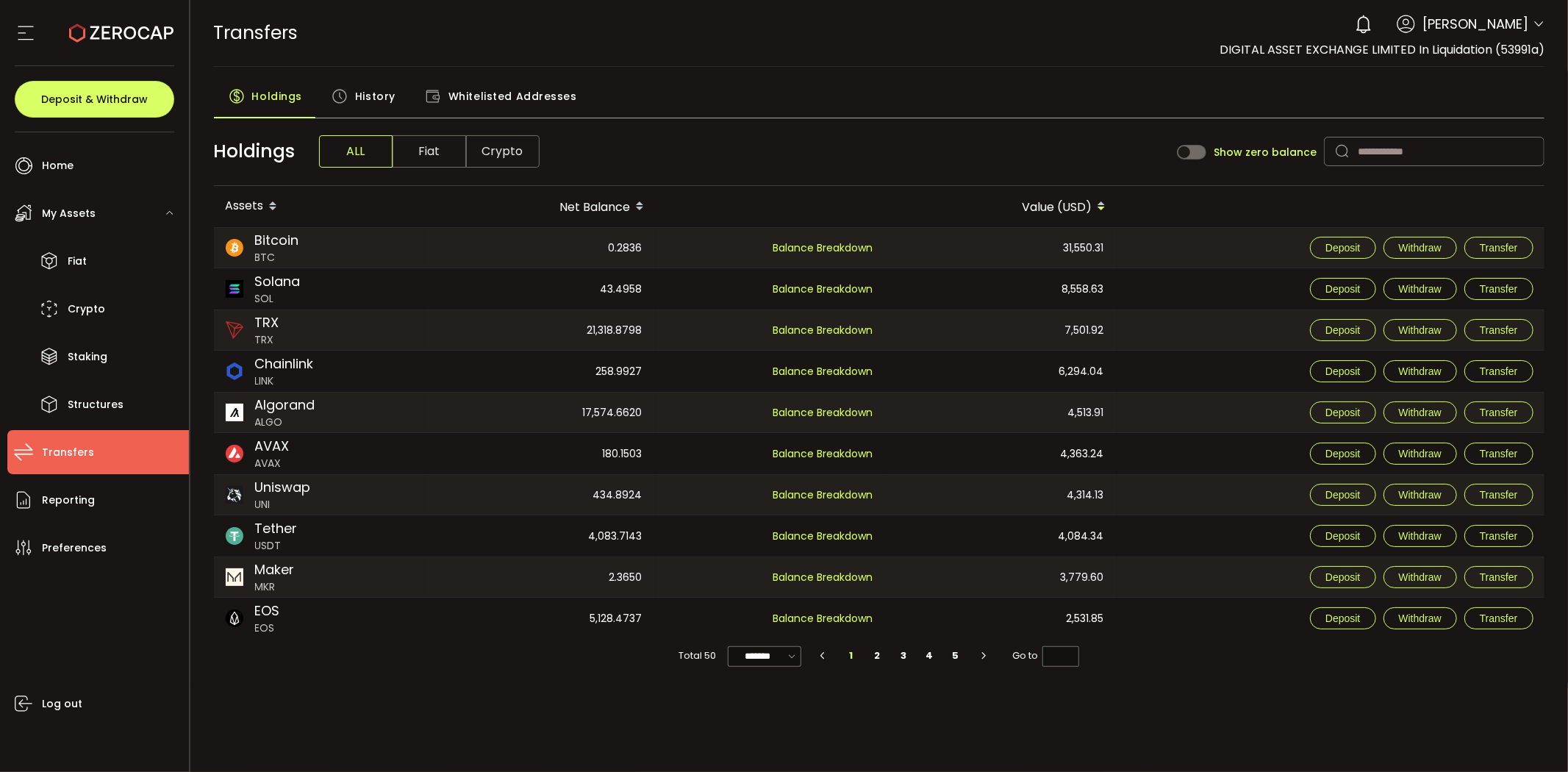
click at [929, 92] on div "Holdings History Whitelisted Addresses" at bounding box center [879, 100] width 1332 height 37
click at [1505, 26] on span "[PERSON_NAME]" at bounding box center [1476, 23] width 106 height 20
click at [1552, 23] on header "PDF is being processed and will download to your computer TRANSFERS Buy Power $…" at bounding box center [879, 33] width 1378 height 67
click at [1541, 26] on icon at bounding box center [1538, 24] width 12 height 12
click at [67, 162] on span "Home" at bounding box center [57, 165] width 31 height 22
